Goal: Transaction & Acquisition: Subscribe to service/newsletter

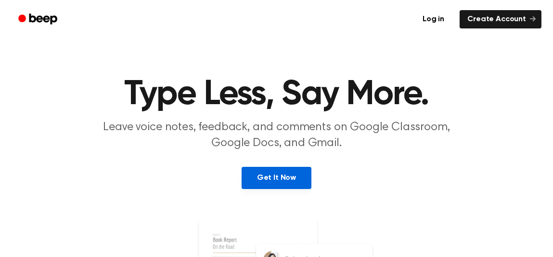
click at [301, 172] on link "Get It Now" at bounding box center [277, 178] width 70 height 22
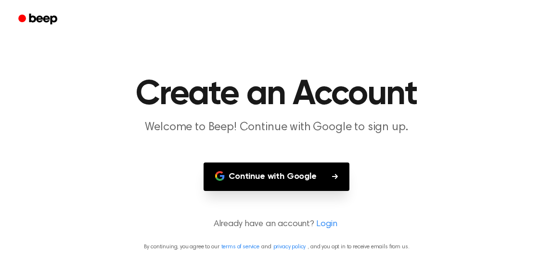
click at [301, 172] on button "Continue with Google" at bounding box center [277, 176] width 146 height 28
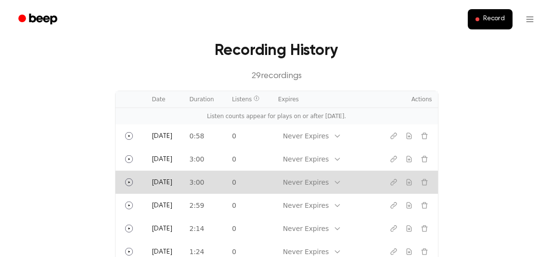
scroll to position [314, 0]
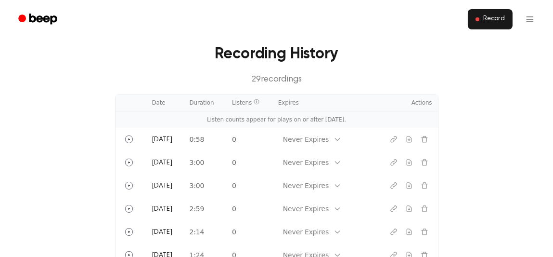
click at [480, 27] on button "Record" at bounding box center [490, 19] width 45 height 20
